Goal: Register for event/course

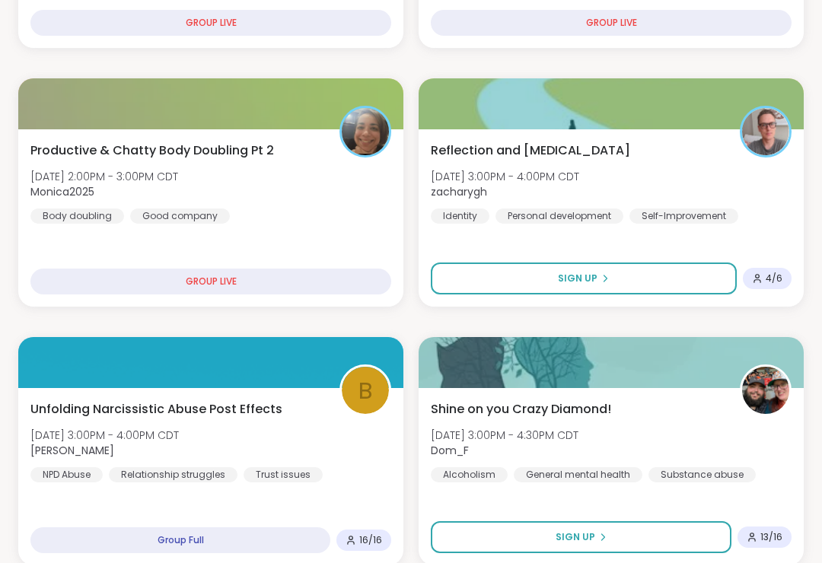
scroll to position [433, 0]
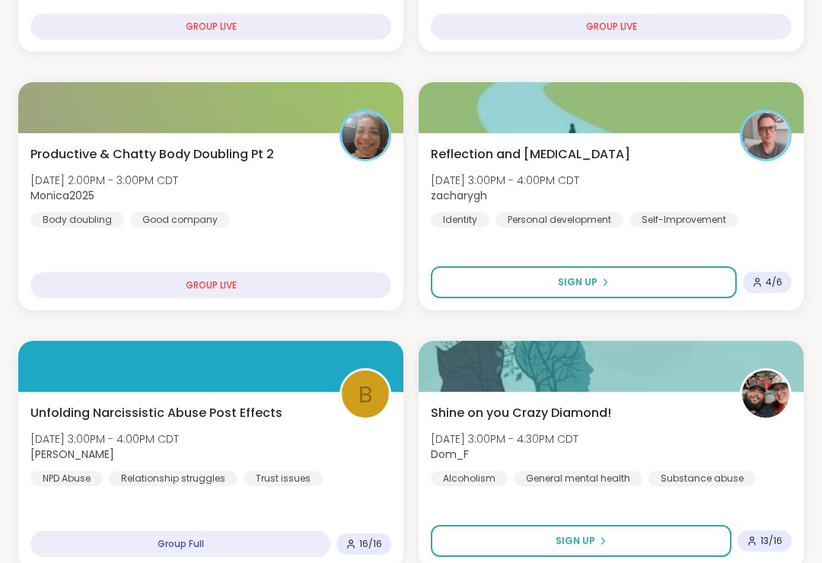
click at [539, 161] on span "Reflection and [MEDICAL_DATA]" at bounding box center [530, 154] width 199 height 18
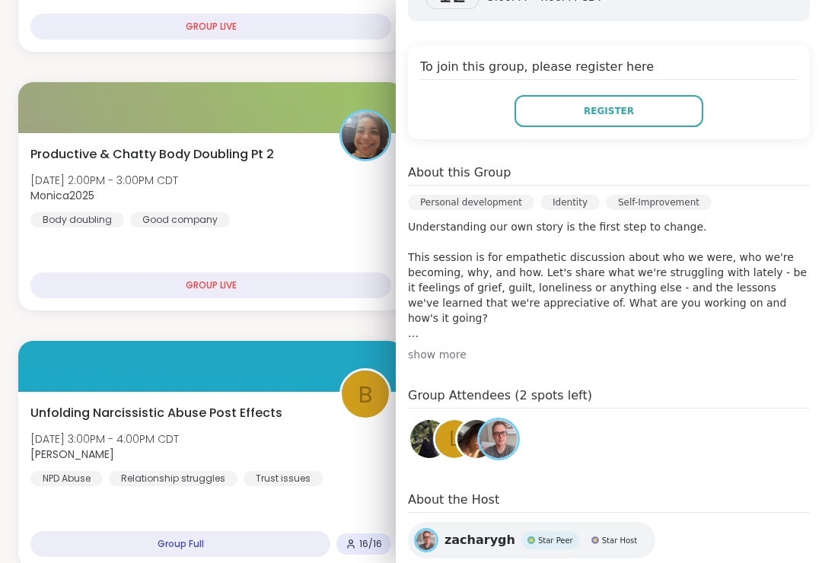
scroll to position [304, 0]
click at [425, 419] on img at bounding box center [429, 438] width 38 height 38
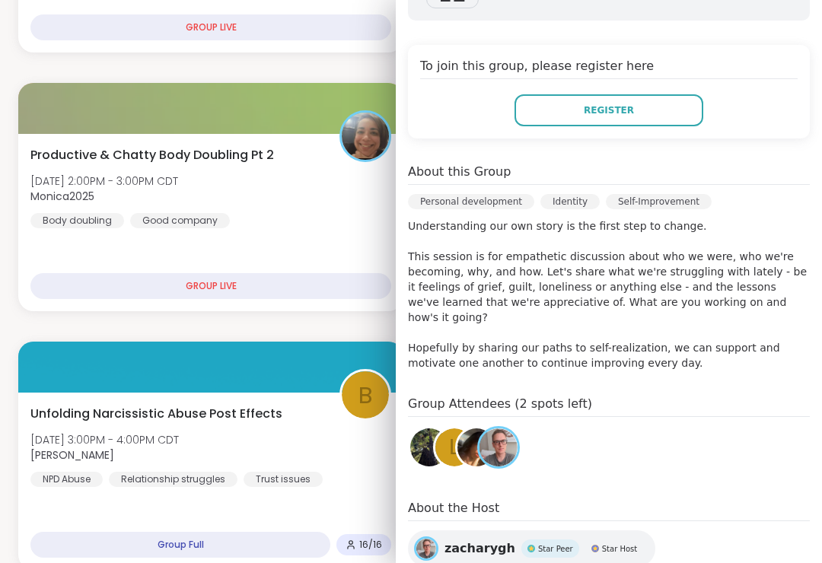
click at [447, 429] on div "l" at bounding box center [454, 448] width 38 height 38
click at [470, 429] on img at bounding box center [476, 448] width 38 height 38
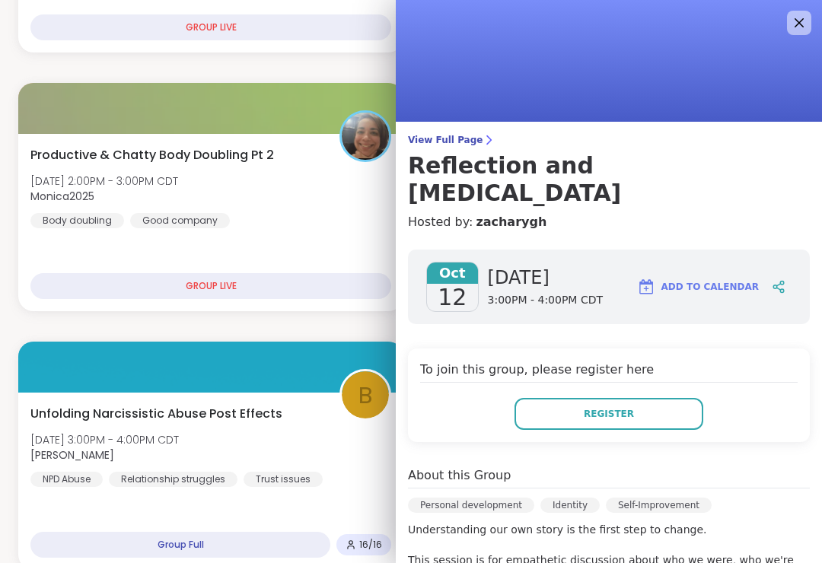
scroll to position [0, 0]
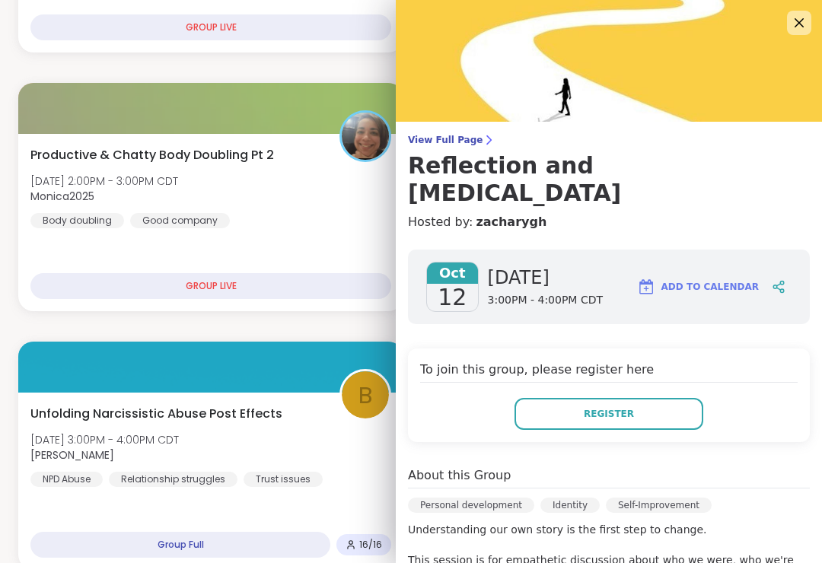
click at [800, 24] on icon at bounding box center [799, 22] width 9 height 9
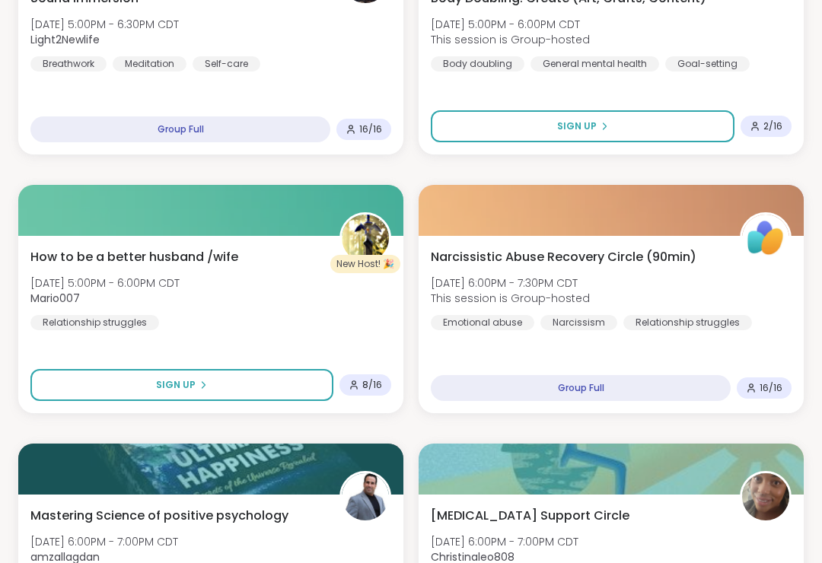
scroll to position [2147, 0]
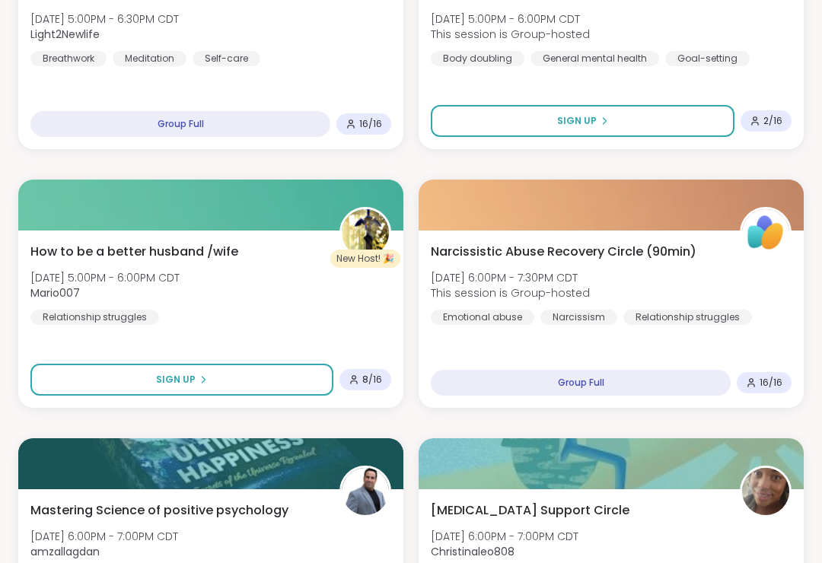
click at [65, 247] on span "How to be a better husband /wife" at bounding box center [134, 252] width 208 height 18
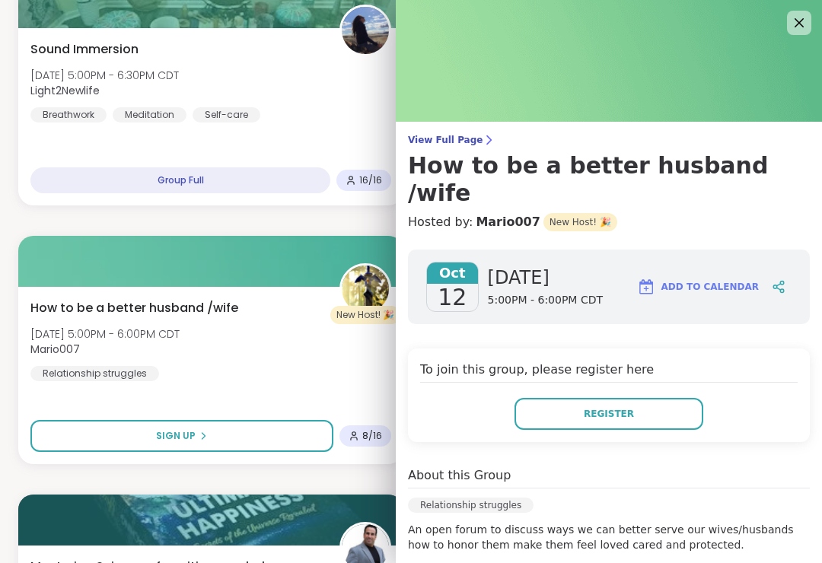
scroll to position [0, 0]
click at [467, 139] on span "View Full Page" at bounding box center [609, 140] width 402 height 12
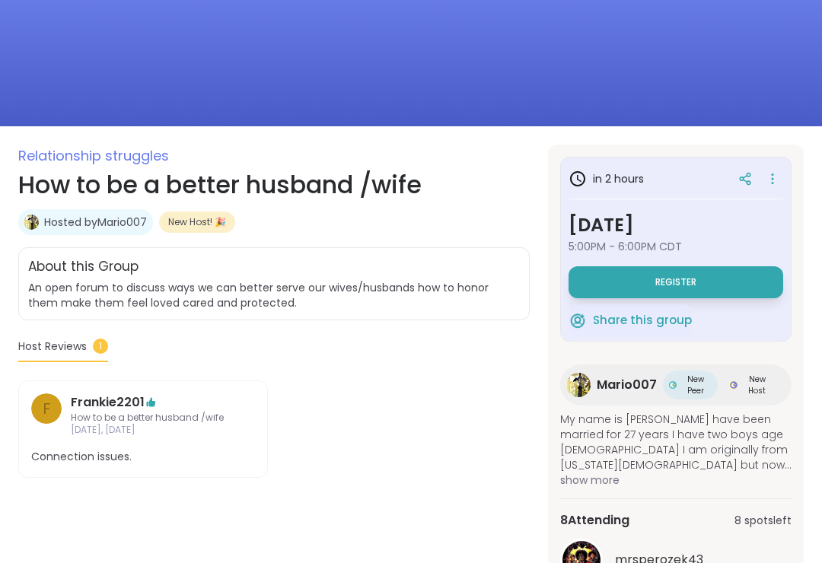
scroll to position [126, 0]
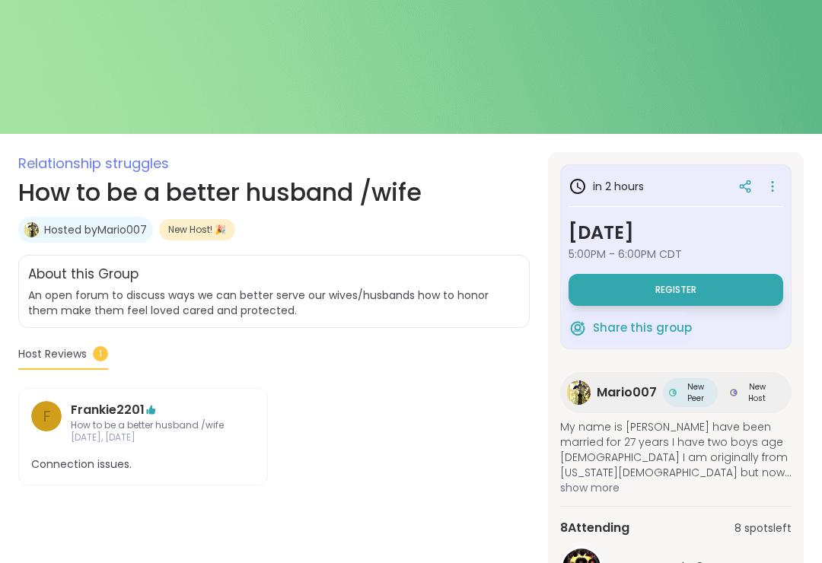
click at [772, 185] on icon at bounding box center [772, 186] width 15 height 21
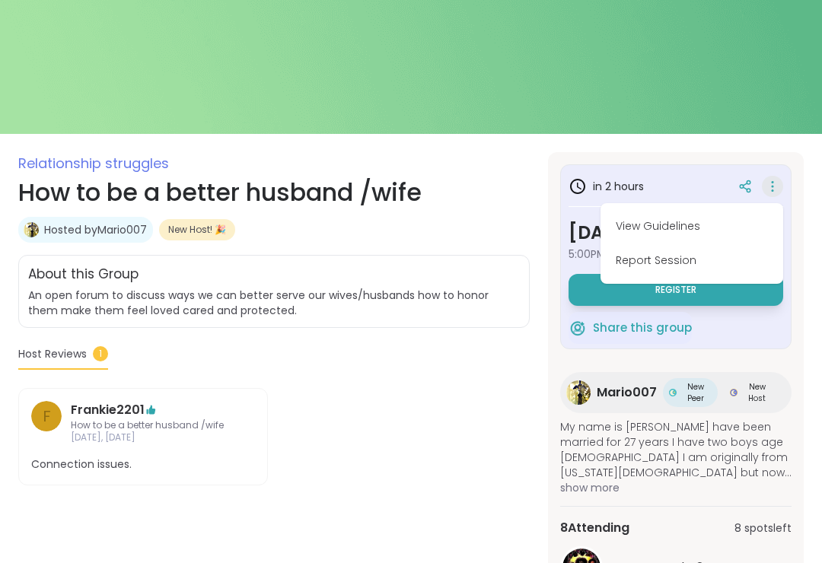
click at [673, 263] on button "Report Session" at bounding box center [692, 261] width 171 height 34
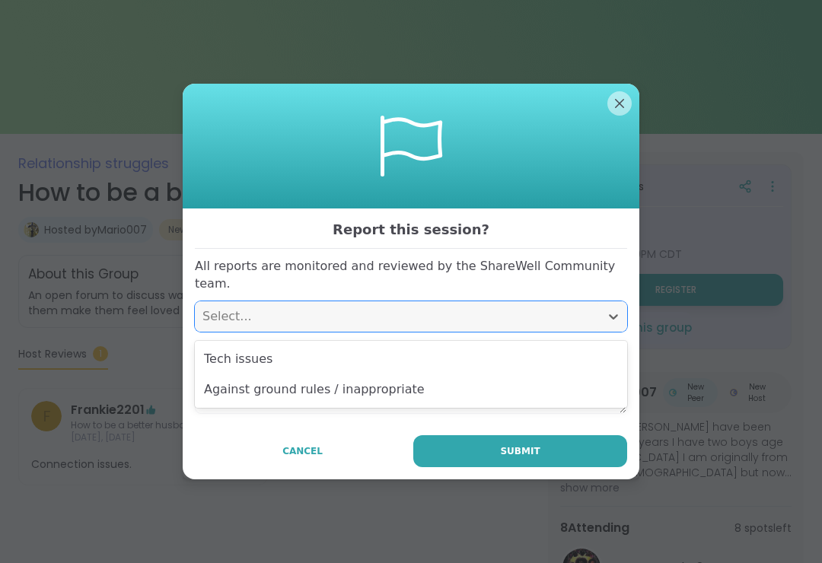
click at [231, 395] on div "Against ground rules / inappropriate" at bounding box center [411, 390] width 432 height 30
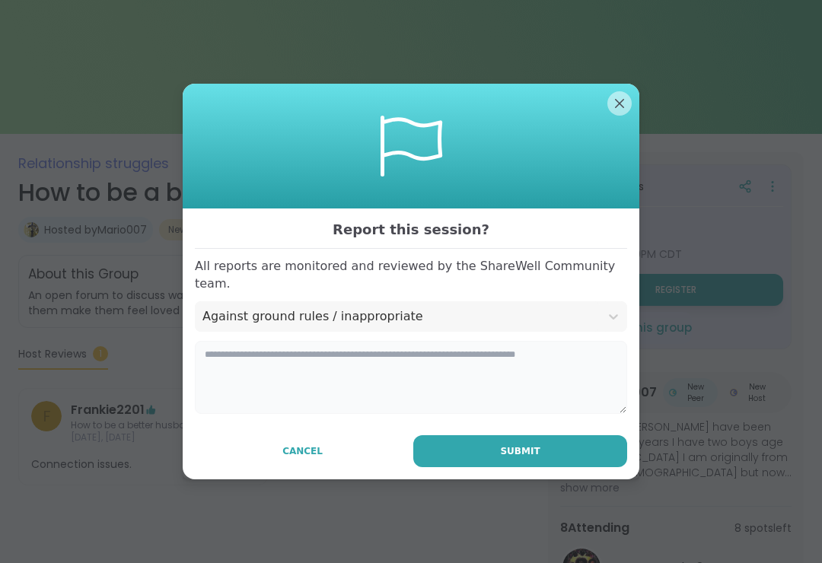
click at [228, 370] on textarea at bounding box center [411, 377] width 432 height 73
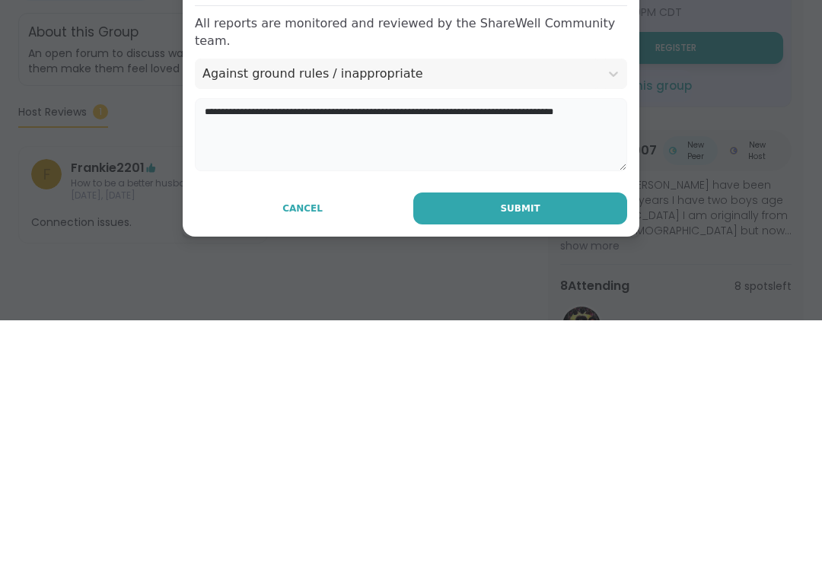
click at [559, 341] on textarea "**********" at bounding box center [411, 377] width 432 height 73
click at [622, 341] on textarea "**********" at bounding box center [411, 377] width 432 height 73
click at [415, 341] on textarea "**********" at bounding box center [411, 377] width 432 height 73
click at [391, 341] on textarea "**********" at bounding box center [411, 377] width 432 height 73
click at [213, 341] on textarea "**********" at bounding box center [411, 377] width 432 height 73
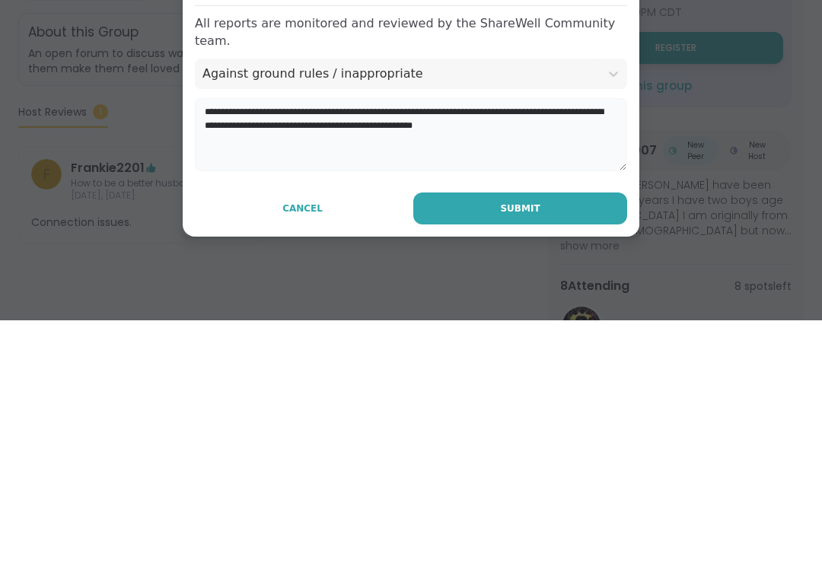
click at [212, 341] on textarea "**********" at bounding box center [411, 377] width 432 height 73
click at [502, 341] on textarea "**********" at bounding box center [411, 377] width 432 height 73
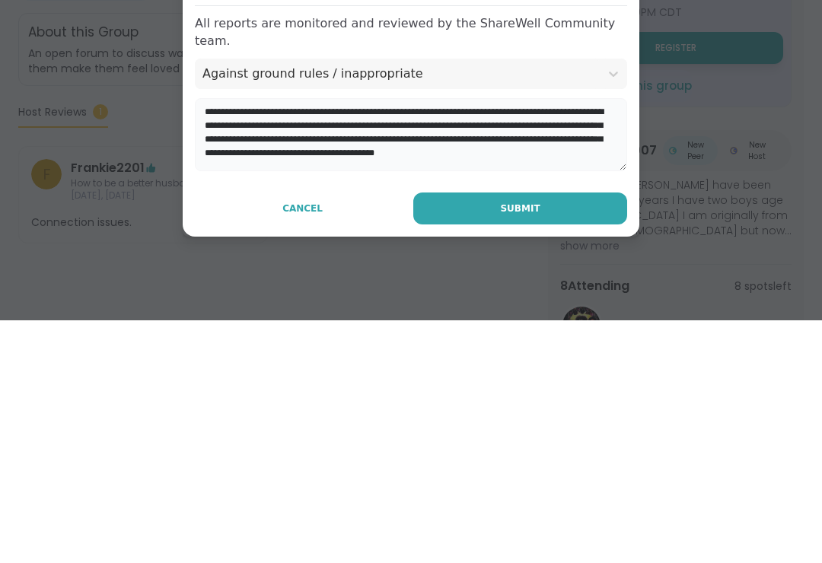
type textarea "**********"
click at [521, 445] on span "Submit" at bounding box center [520, 452] width 40 height 14
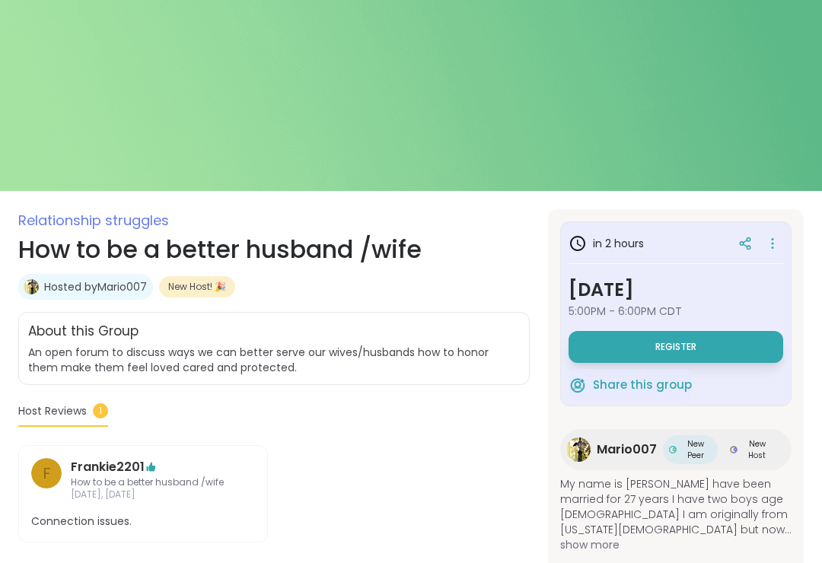
scroll to position [0, 0]
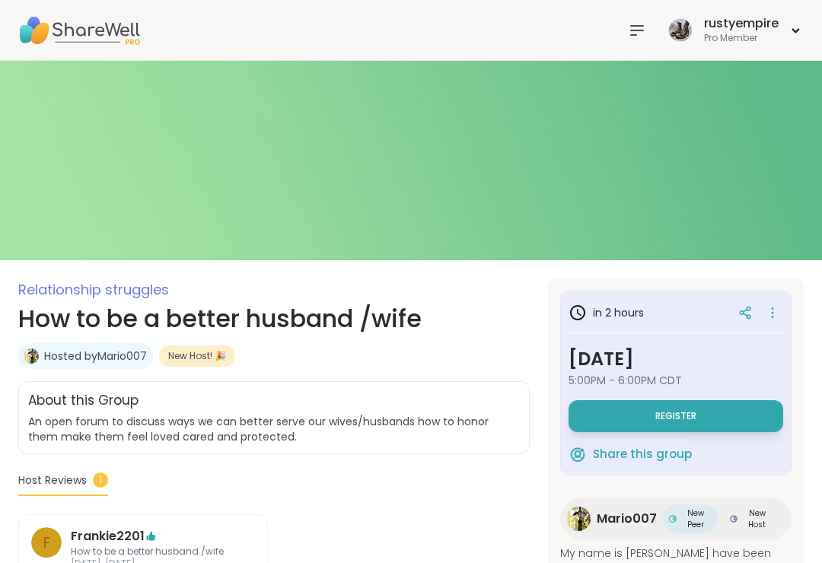
click at [635, 30] on icon at bounding box center [637, 30] width 12 height 9
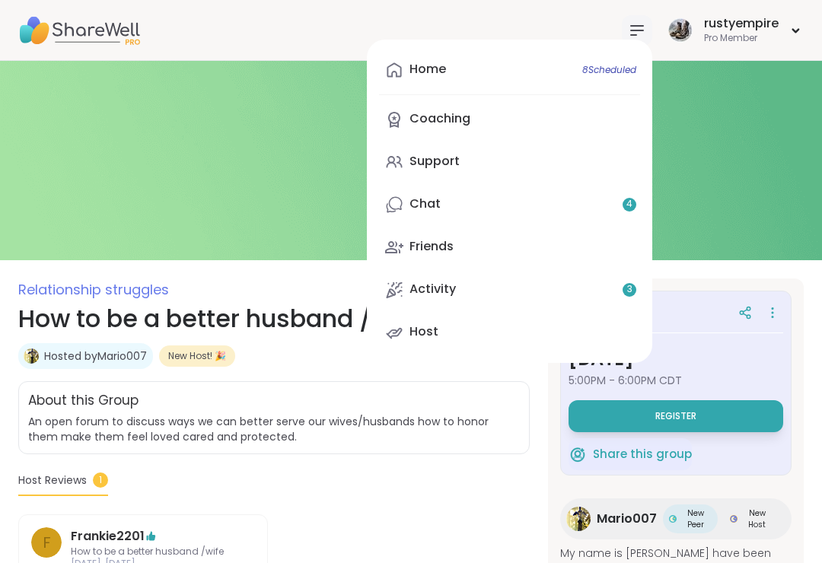
click at [436, 207] on div "Chat 4" at bounding box center [425, 204] width 31 height 17
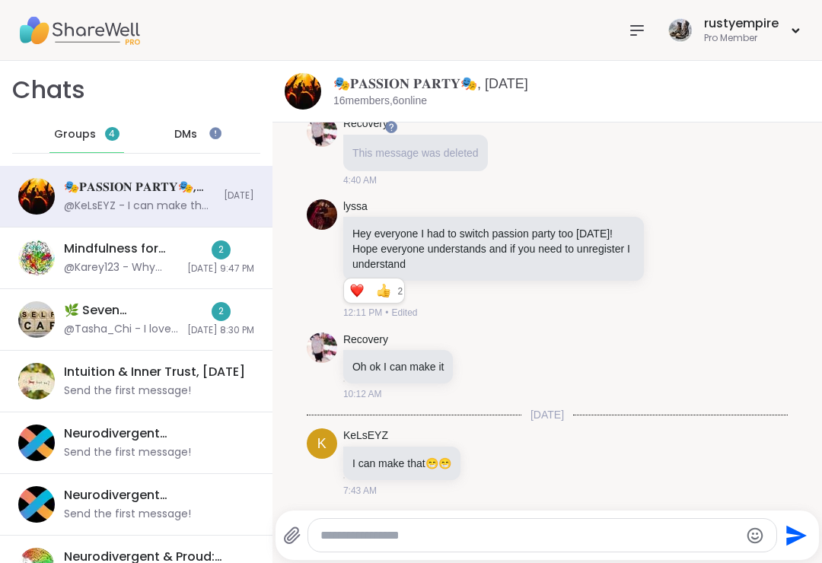
click at [63, 270] on div "Mindfulness for [MEDICAL_DATA], [DATE] @Karey123 - Why would we need to be conc…" at bounding box center [136, 259] width 273 height 62
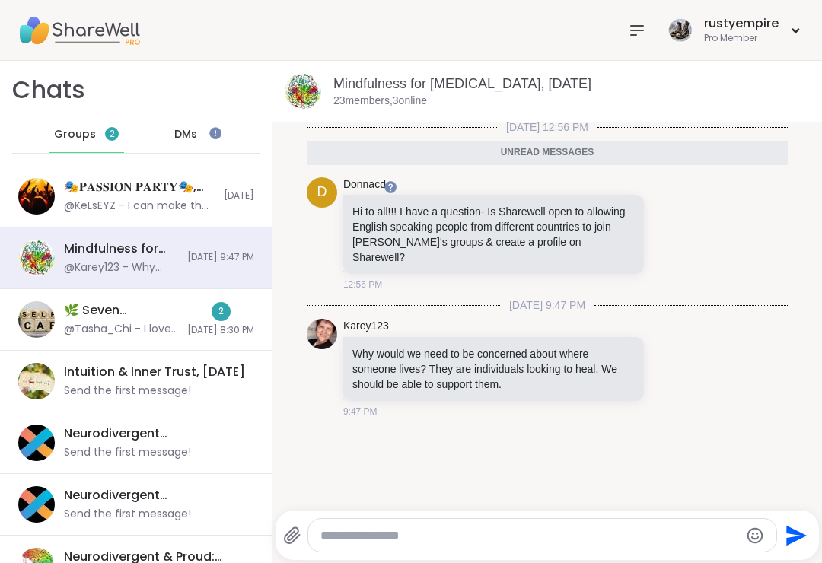
click at [94, 330] on div "@Tasha_Chi - I love this and how it gives an actual description for the levels.…" at bounding box center [121, 329] width 114 height 15
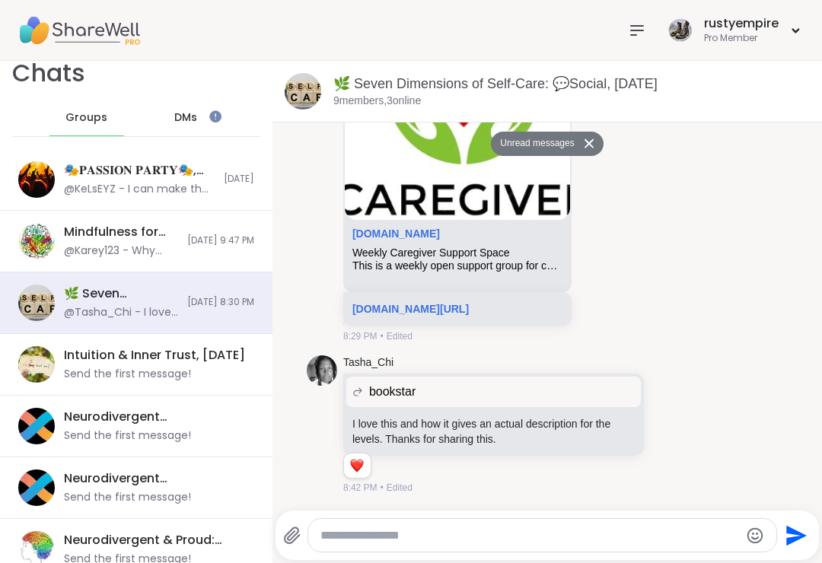
click at [469, 303] on link "[DOMAIN_NAME][URL]" at bounding box center [410, 309] width 116 height 12
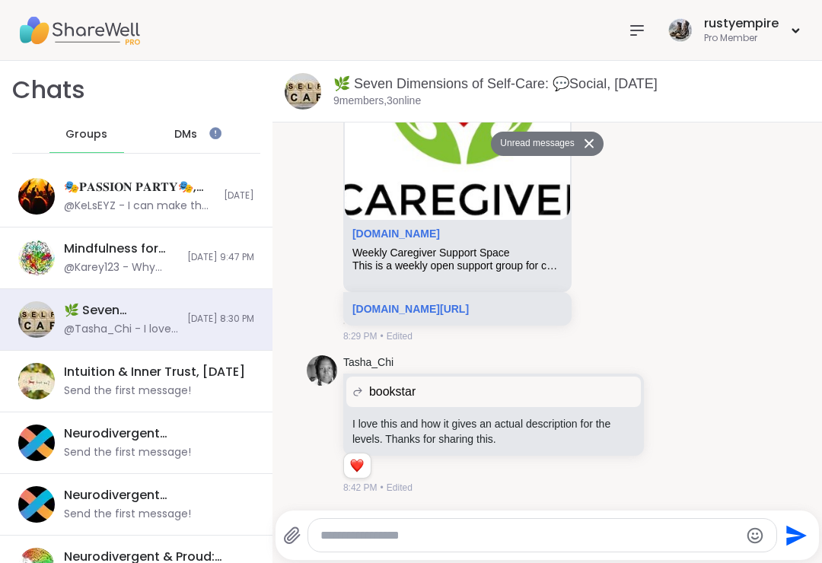
click at [629, 26] on icon at bounding box center [637, 30] width 18 height 18
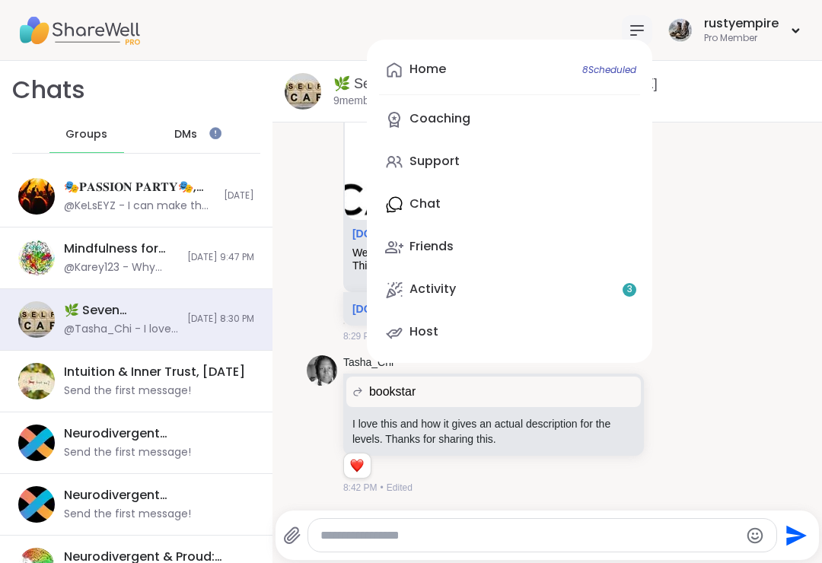
click at [443, 161] on div "Support" at bounding box center [435, 161] width 50 height 17
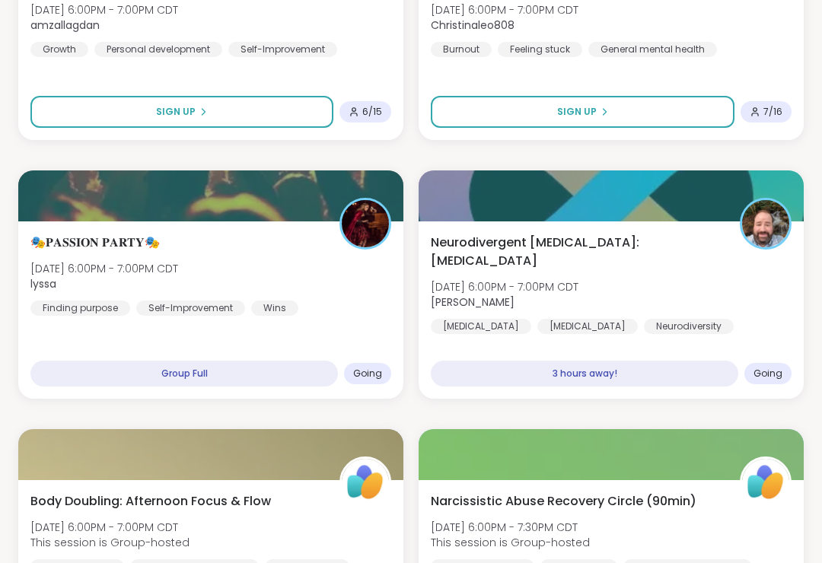
scroll to position [2673, 0]
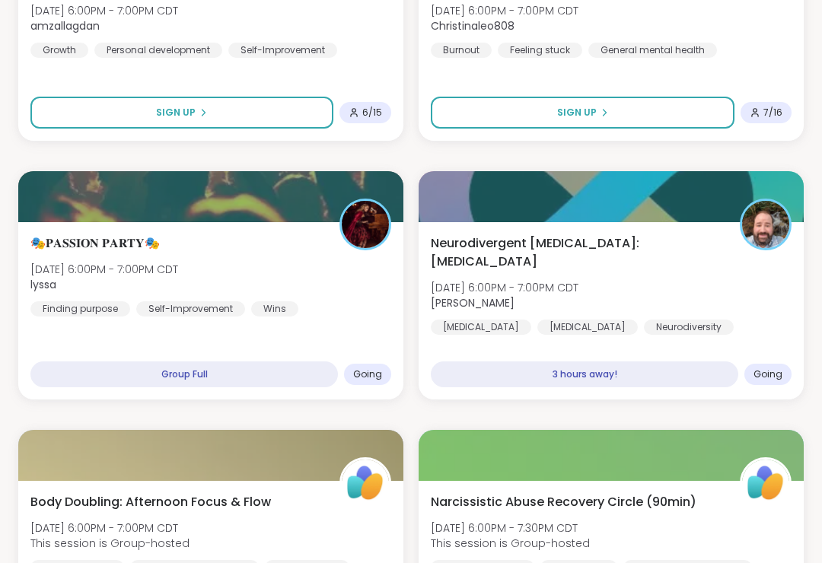
click at [73, 235] on span "🎭𝐏𝐀𝐒𝐒𝐈𝐎𝐍 𝐏𝐀𝐑𝐓𝐘🎭" at bounding box center [94, 243] width 129 height 18
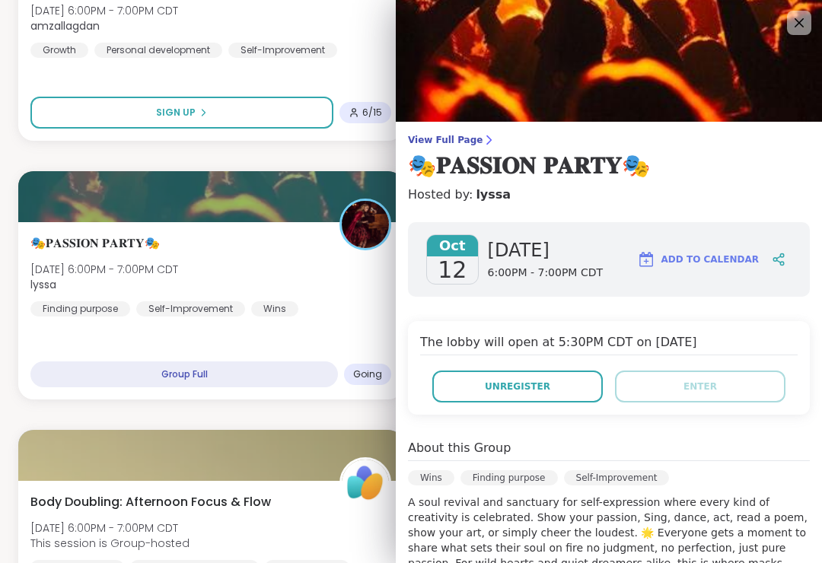
click at [524, 387] on span "Unregister" at bounding box center [517, 387] width 65 height 14
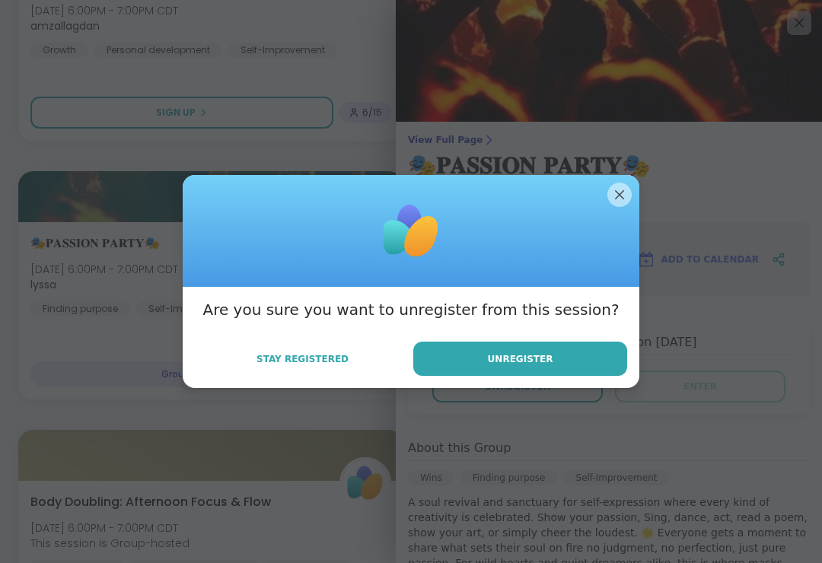
click at [524, 366] on span "Unregister" at bounding box center [520, 359] width 65 height 14
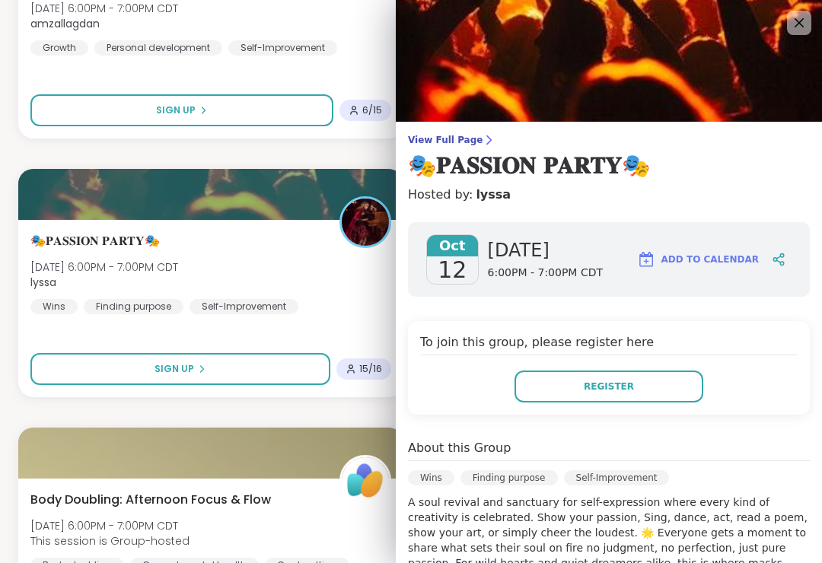
scroll to position [2677, 0]
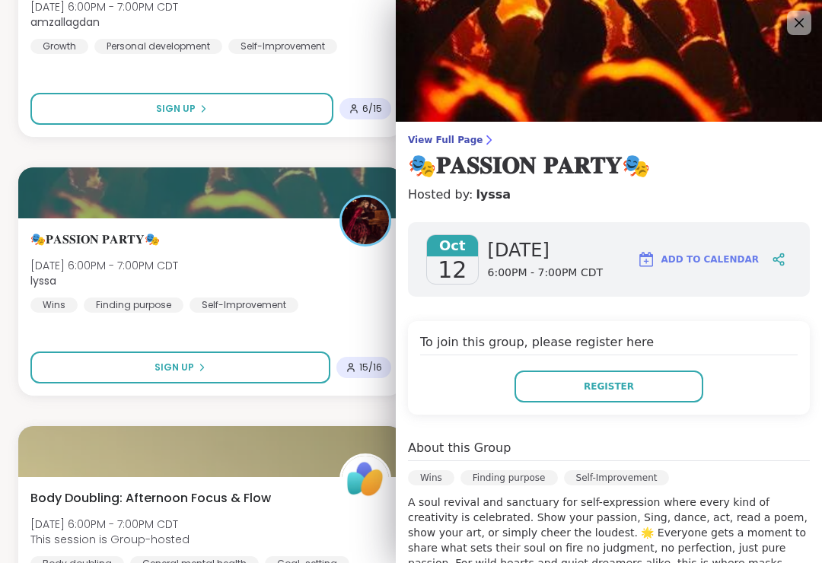
click at [797, 19] on icon at bounding box center [799, 23] width 18 height 18
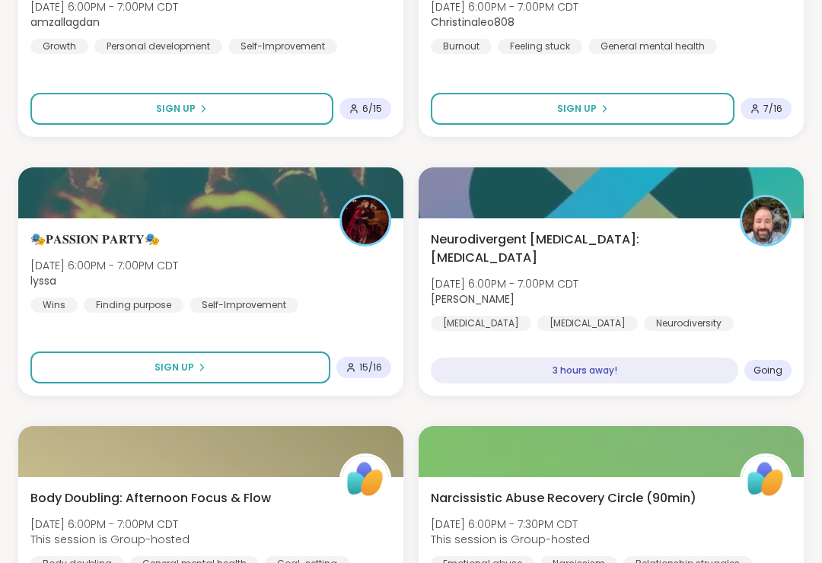
click at [585, 235] on span "Neurodivergent [MEDICAL_DATA]: [MEDICAL_DATA]" at bounding box center [577, 249] width 292 height 37
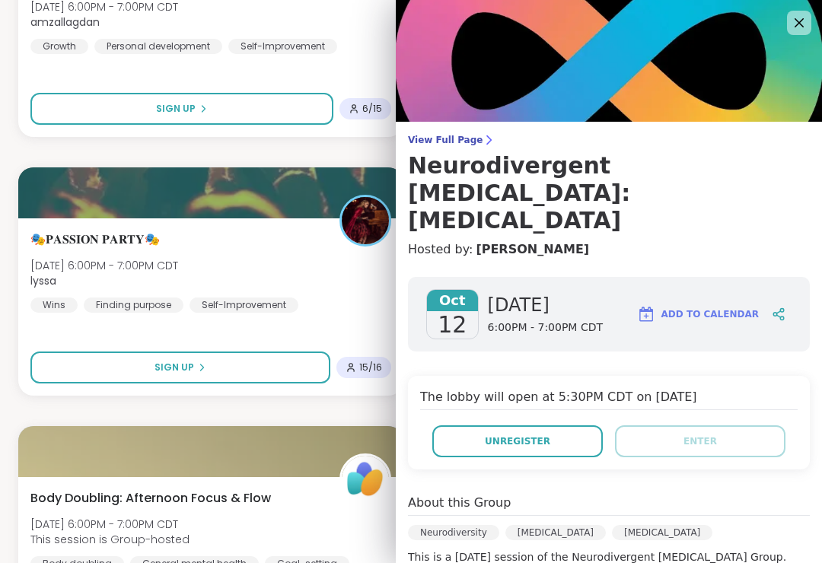
click at [516, 435] on span "Unregister" at bounding box center [517, 442] width 65 height 14
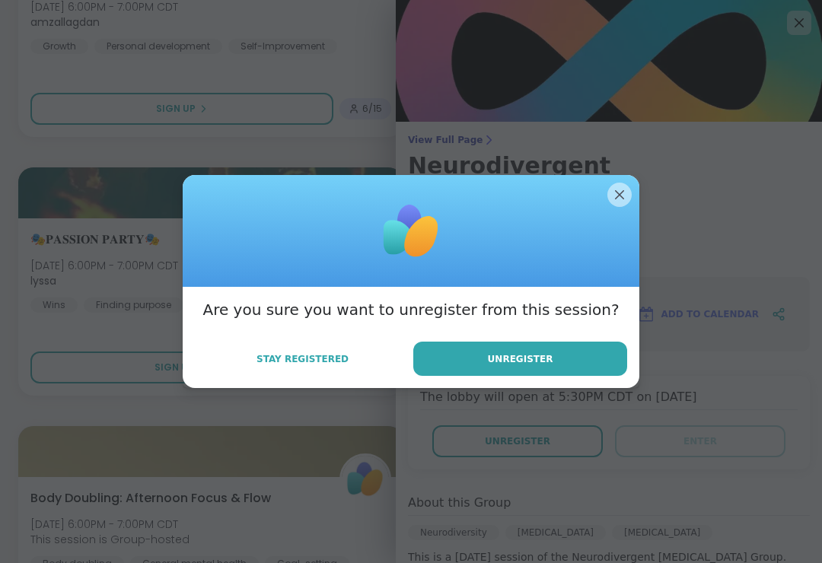
click at [520, 366] on span "Unregister" at bounding box center [520, 359] width 65 height 14
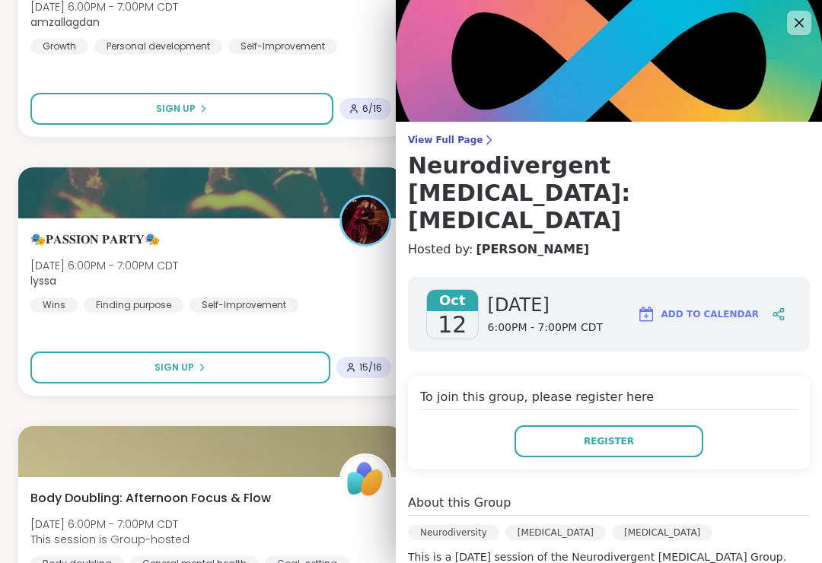
click at [794, 31] on icon at bounding box center [799, 23] width 18 height 18
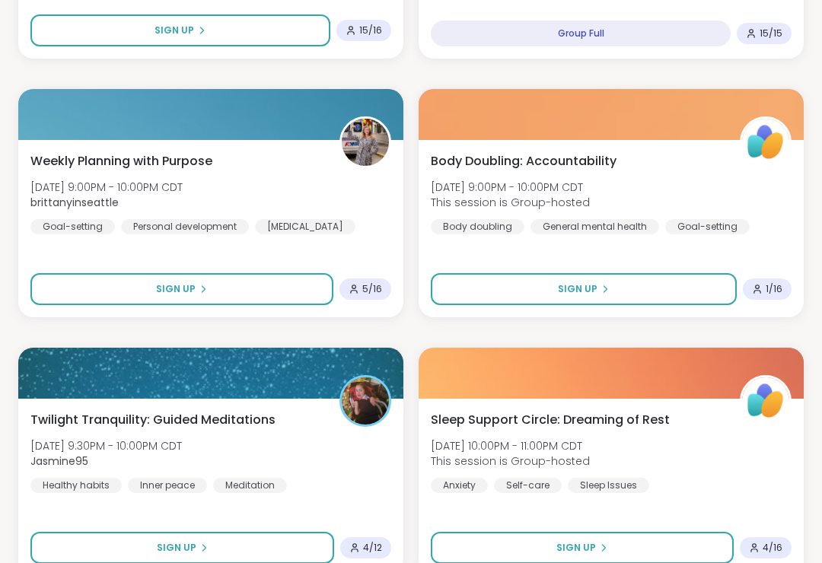
scroll to position [4359, 0]
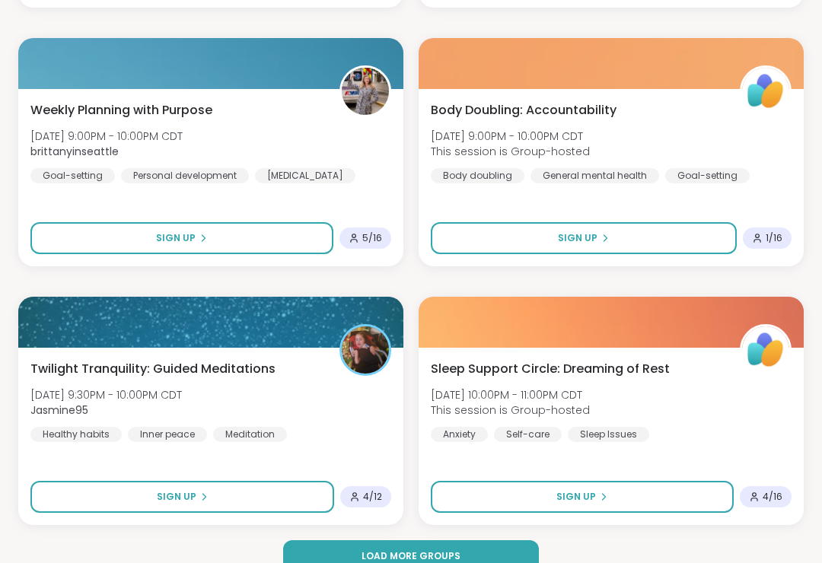
click at [404, 556] on span "Load more groups" at bounding box center [411, 557] width 99 height 14
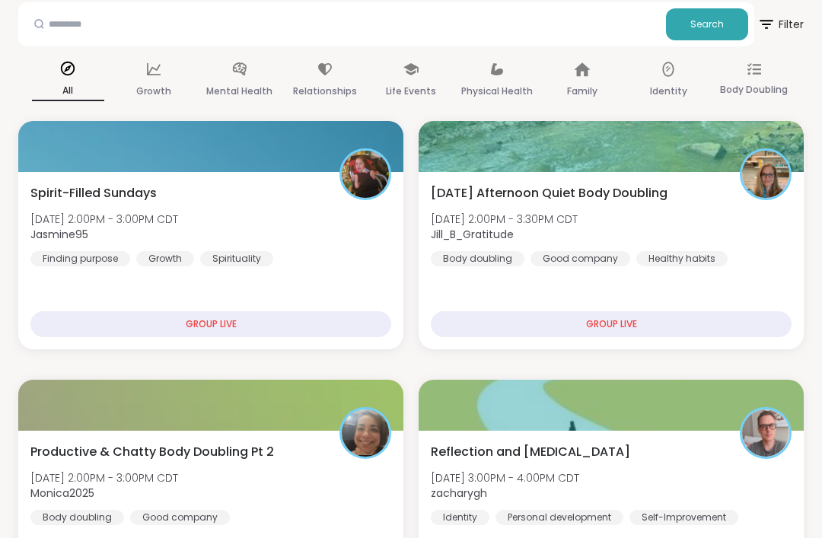
scroll to position [0, 0]
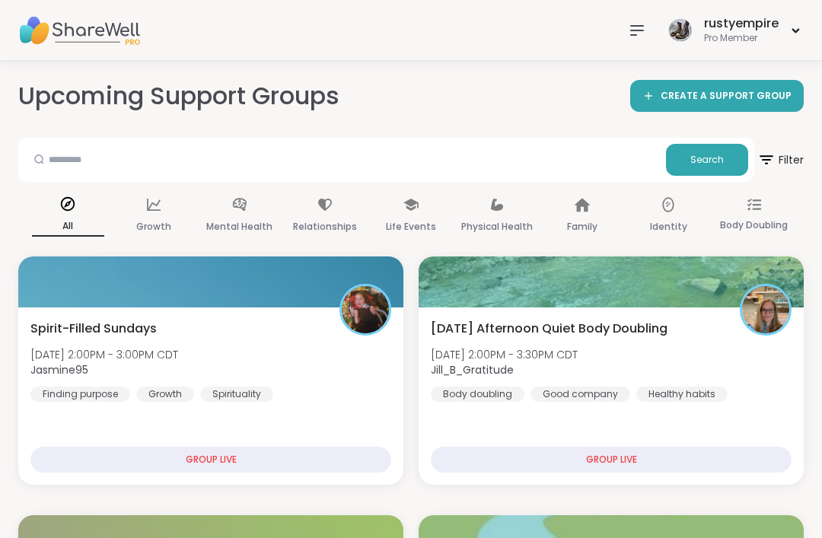
click at [636, 31] on icon at bounding box center [637, 30] width 18 height 18
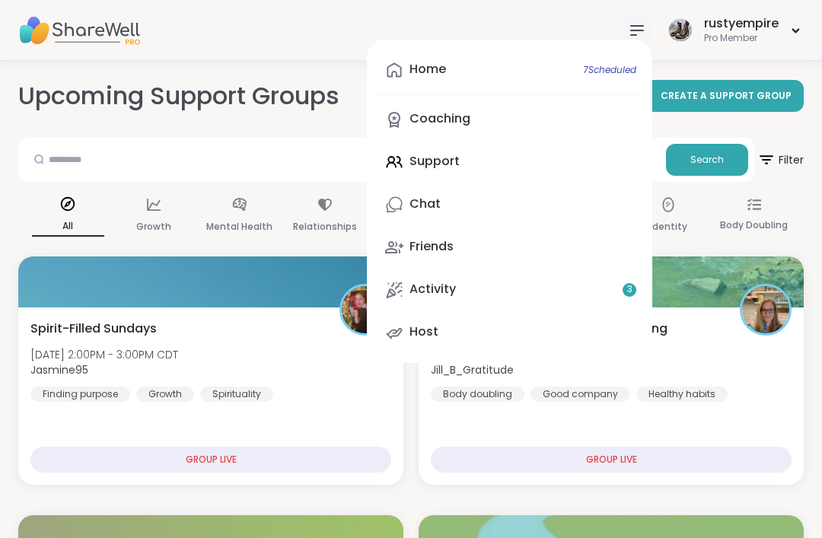
click at [425, 76] on div "Home 7 Scheduled" at bounding box center [428, 69] width 37 height 17
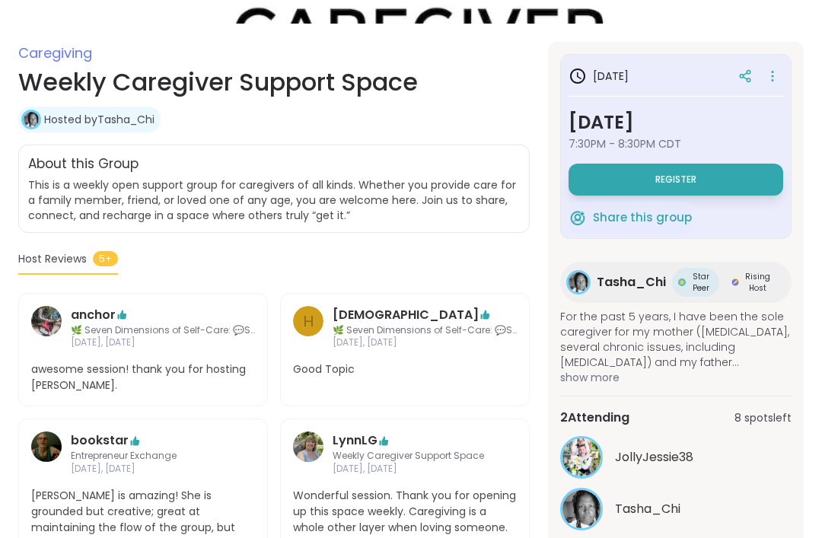
click at [671, 178] on span "Register" at bounding box center [675, 180] width 41 height 12
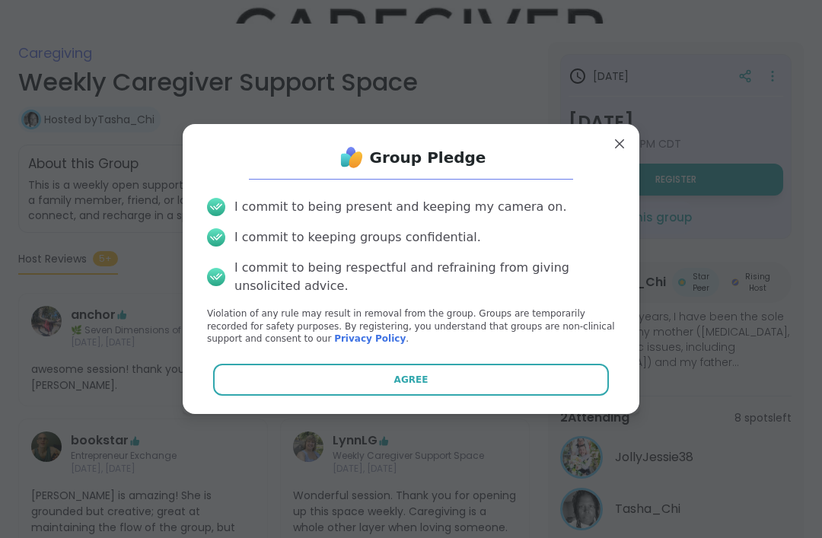
click at [407, 387] on span "Agree" at bounding box center [411, 380] width 34 height 14
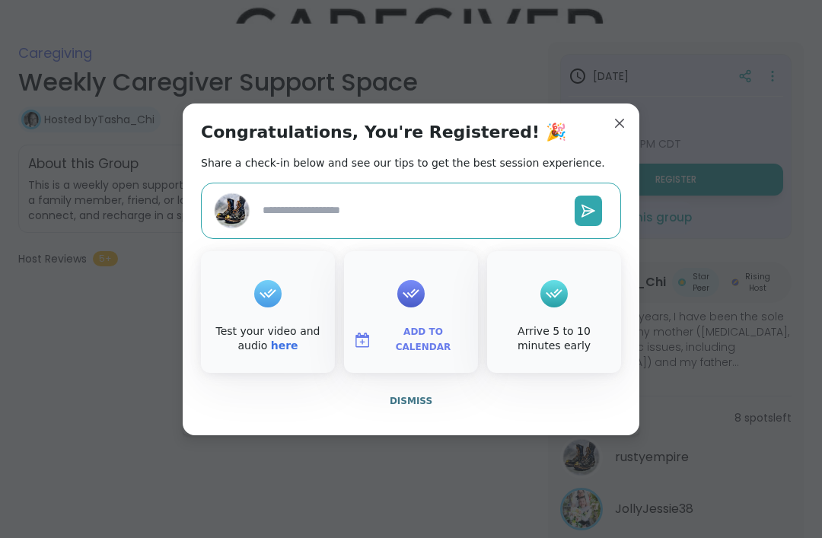
click at [447, 355] on span "Add to Calendar" at bounding box center [423, 340] width 91 height 30
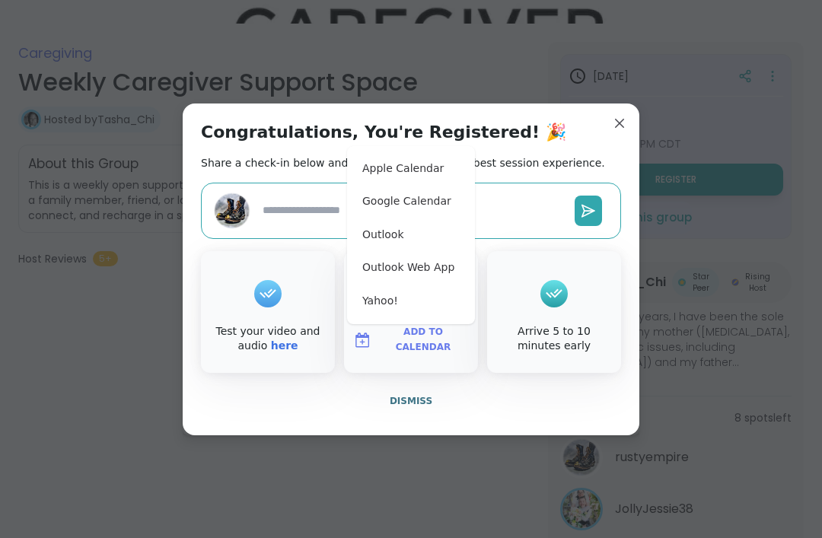
click at [422, 186] on button "Apple Calendar" at bounding box center [411, 168] width 116 height 33
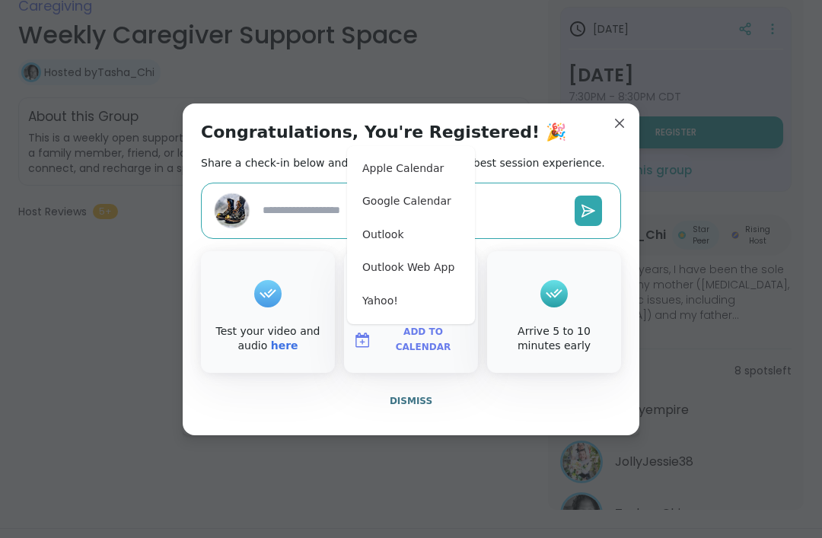
scroll to position [285, 0]
type textarea "*"
